Goal: Information Seeking & Learning: Learn about a topic

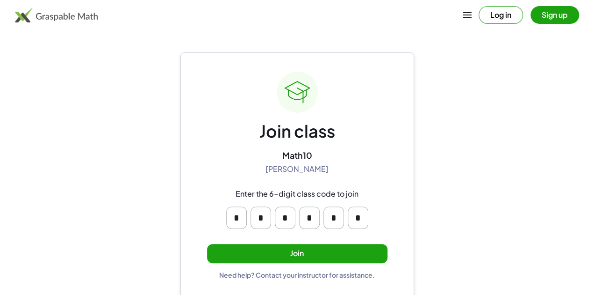
click at [302, 250] on button "Join" at bounding box center [297, 253] width 181 height 19
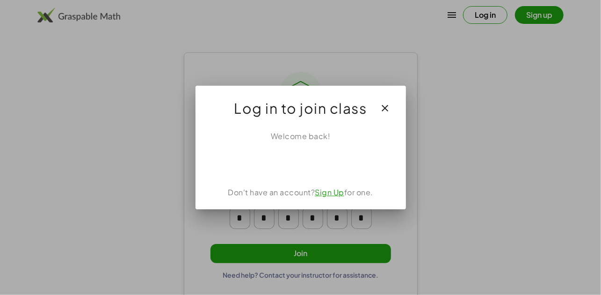
click at [387, 108] on icon "button" at bounding box center [385, 107] width 11 height 11
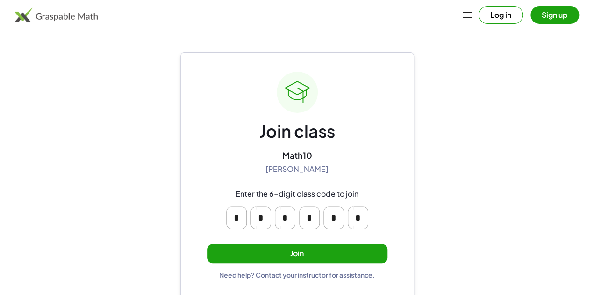
scroll to position [2, 0]
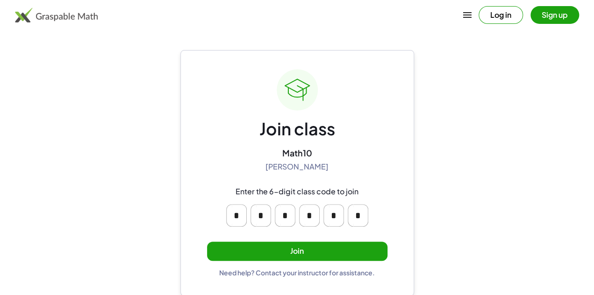
click at [479, 12] on button "Log in" at bounding box center [501, 15] width 44 height 18
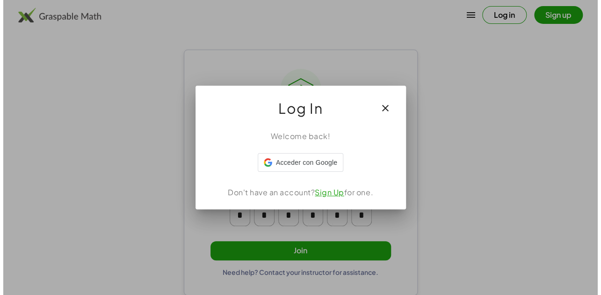
scroll to position [0, 0]
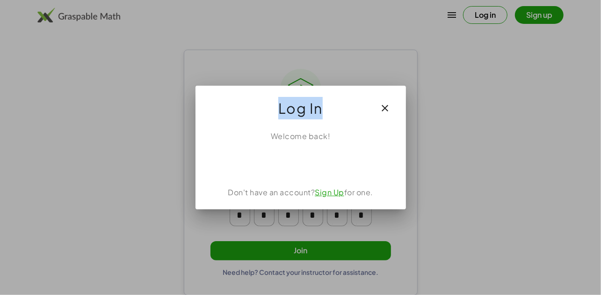
drag, startPoint x: 333, startPoint y: 101, endPoint x: 338, endPoint y: 65, distance: 36.7
click at [338, 65] on div "Log In Welcome back! Don't have an account? Sign Up for one." at bounding box center [300, 147] width 601 height 295
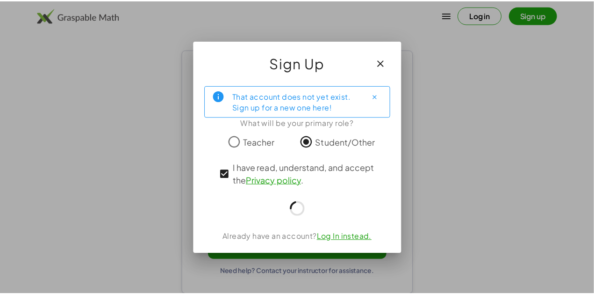
scroll to position [2, 0]
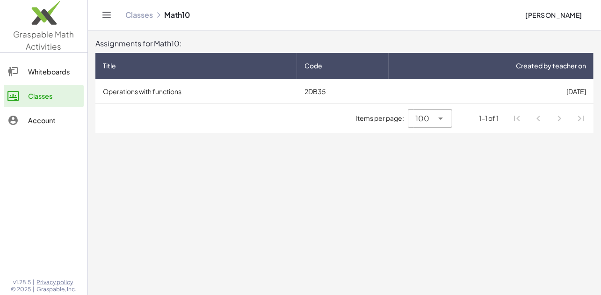
click at [36, 73] on div "Whiteboards" at bounding box center [54, 71] width 52 height 11
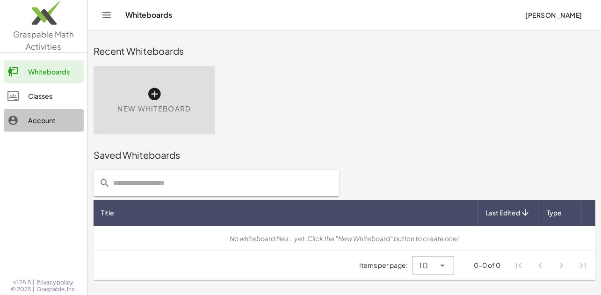
click at [49, 121] on div "Account" at bounding box center [54, 120] width 52 height 11
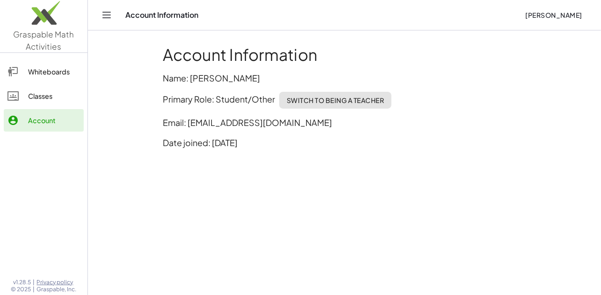
click at [38, 72] on div "Whiteboards" at bounding box center [54, 71] width 52 height 11
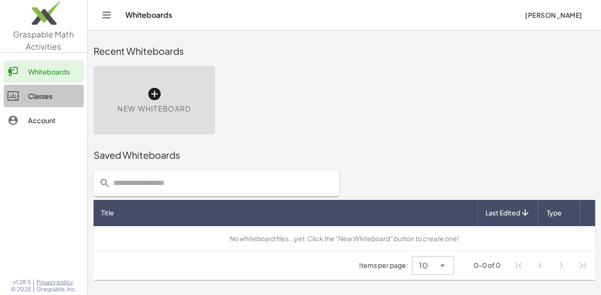
click at [46, 98] on div "Classes" at bounding box center [54, 95] width 52 height 11
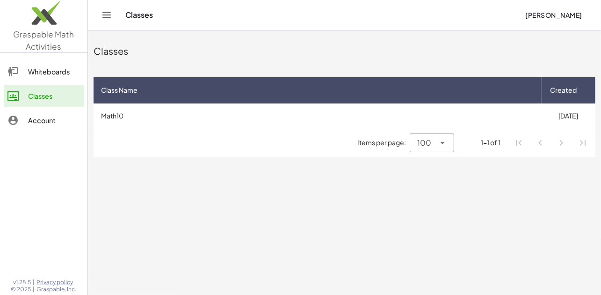
click at [119, 114] on td "Math10" at bounding box center [318, 115] width 448 height 24
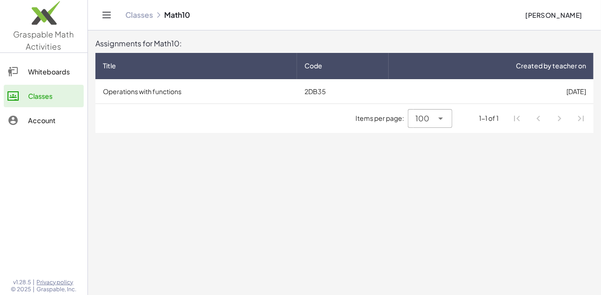
click at [138, 91] on td "Operations with functions" at bounding box center [196, 91] width 202 height 24
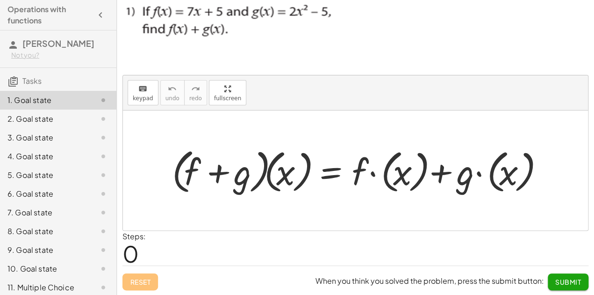
scroll to position [41, 0]
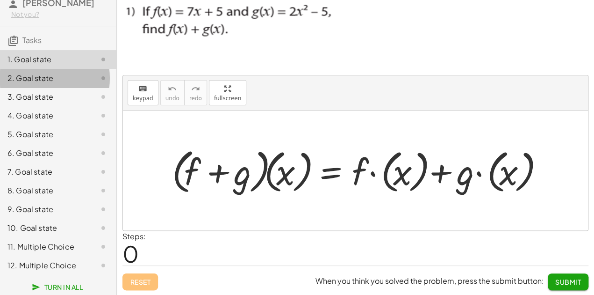
click at [24, 82] on div "2. Goal state" at bounding box center [44, 77] width 75 height 11
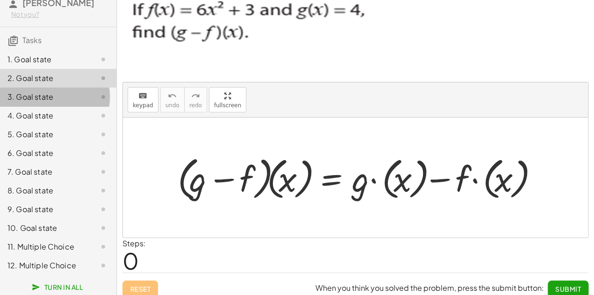
click at [32, 101] on div "3. Goal state" at bounding box center [44, 96] width 75 height 11
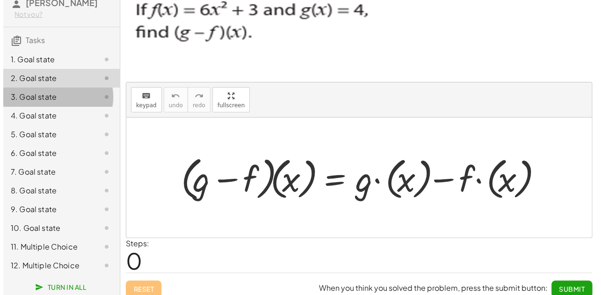
scroll to position [0, 0]
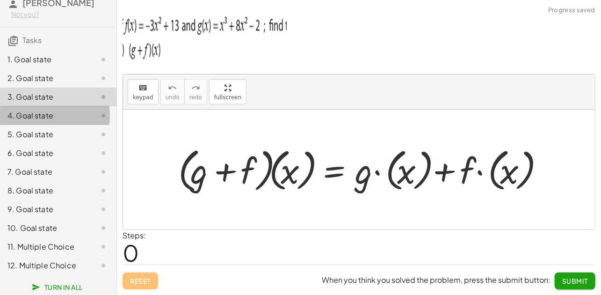
click at [31, 144] on div "4. Goal state" at bounding box center [58, 153] width 116 height 19
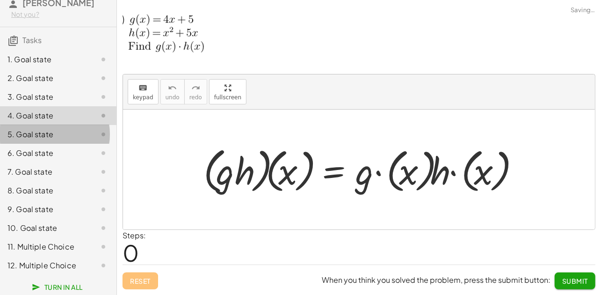
click at [37, 136] on div "5. Goal state" at bounding box center [44, 134] width 75 height 11
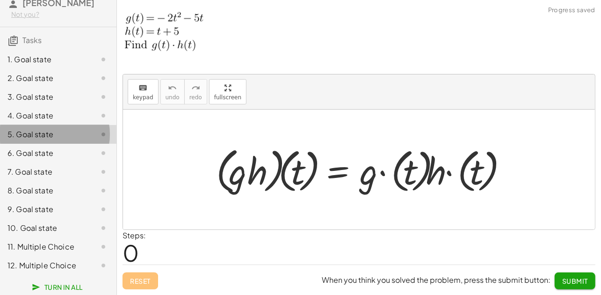
click at [37, 136] on div "5. Goal state" at bounding box center [44, 134] width 75 height 11
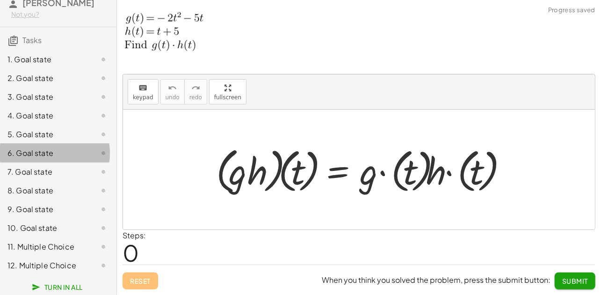
click at [37, 155] on div "6. Goal state" at bounding box center [44, 152] width 75 height 11
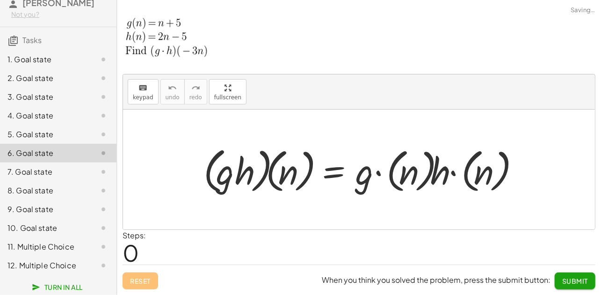
click at [36, 168] on div "7. Goal state" at bounding box center [44, 171] width 75 height 11
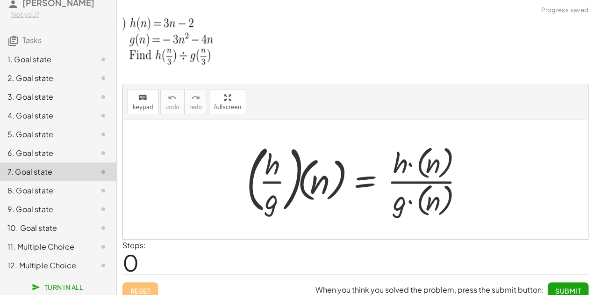
click at [38, 188] on div "8. Goal state" at bounding box center [44, 190] width 75 height 11
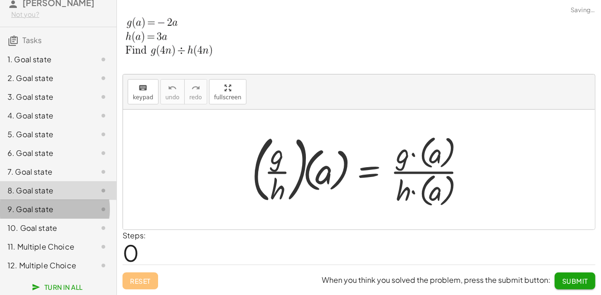
click at [39, 208] on div "9. Goal state" at bounding box center [44, 208] width 75 height 11
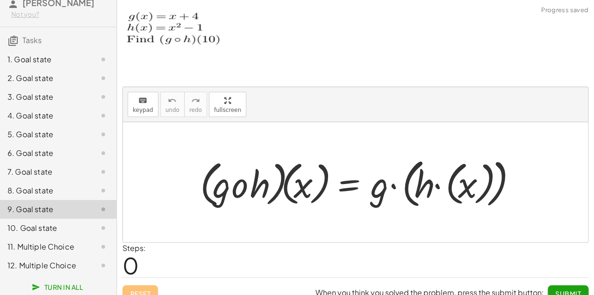
click at [41, 227] on div "10. Goal state" at bounding box center [44, 227] width 75 height 11
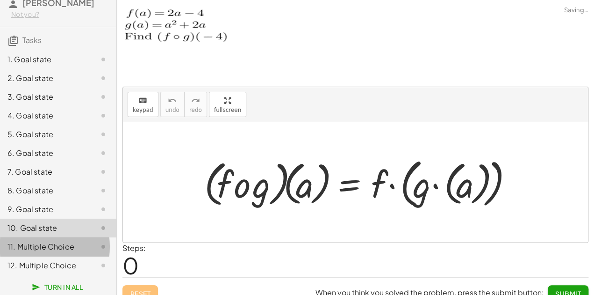
click at [41, 245] on div "11. Multiple Choice" at bounding box center [44, 246] width 75 height 11
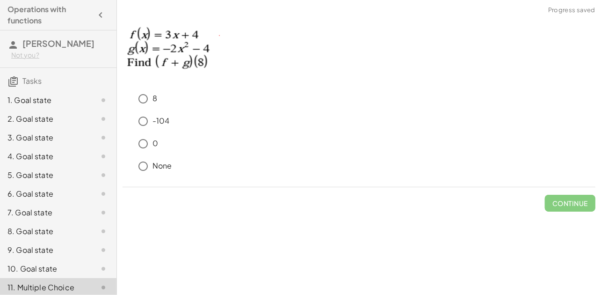
click at [36, 95] on div "1. Goal state" at bounding box center [44, 99] width 75 height 11
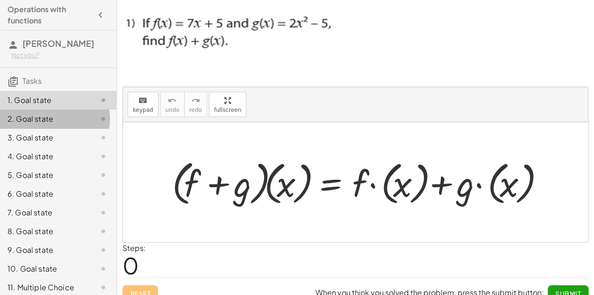
click at [30, 120] on div "2. Goal state" at bounding box center [44, 118] width 75 height 11
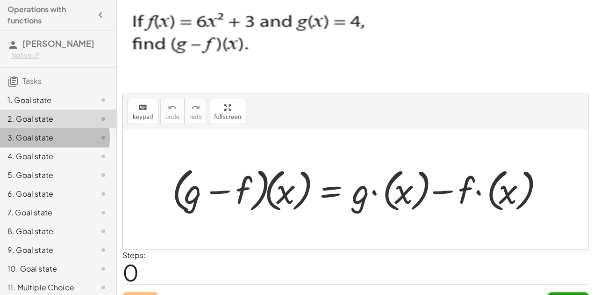
click at [33, 166] on div "3. Goal state" at bounding box center [58, 175] width 116 height 19
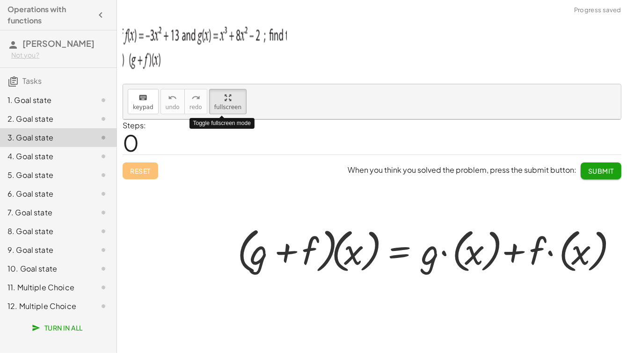
drag, startPoint x: 227, startPoint y: 90, endPoint x: 251, endPoint y: 124, distance: 41.3
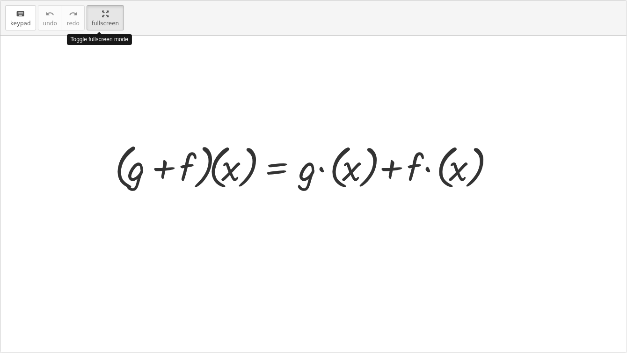
click at [251, 124] on div "keyboard keypad undo undo redo redo fullscreen Toggle fullscreen mode · ( + g +…" at bounding box center [313, 176] width 626 height 352
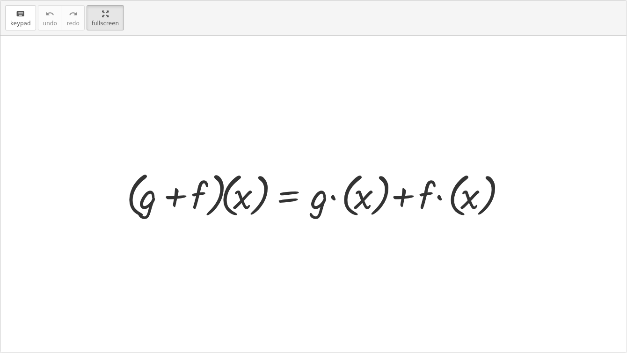
drag, startPoint x: 98, startPoint y: 18, endPoint x: 74, endPoint y: -16, distance: 41.3
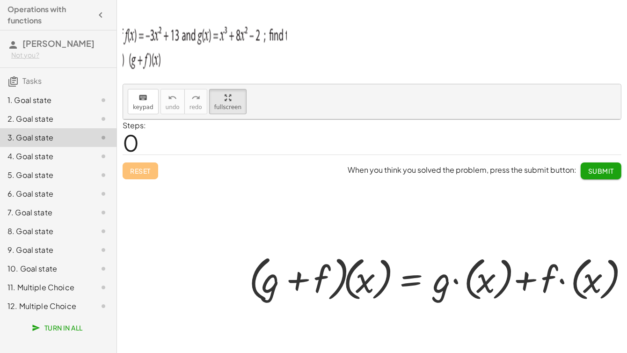
click at [74, 0] on html "Operations with functions [PERSON_NAME] Not you? Tasks 1. Goal state 2. Goal st…" at bounding box center [313, 176] width 627 height 353
